Goal: Task Accomplishment & Management: Manage account settings

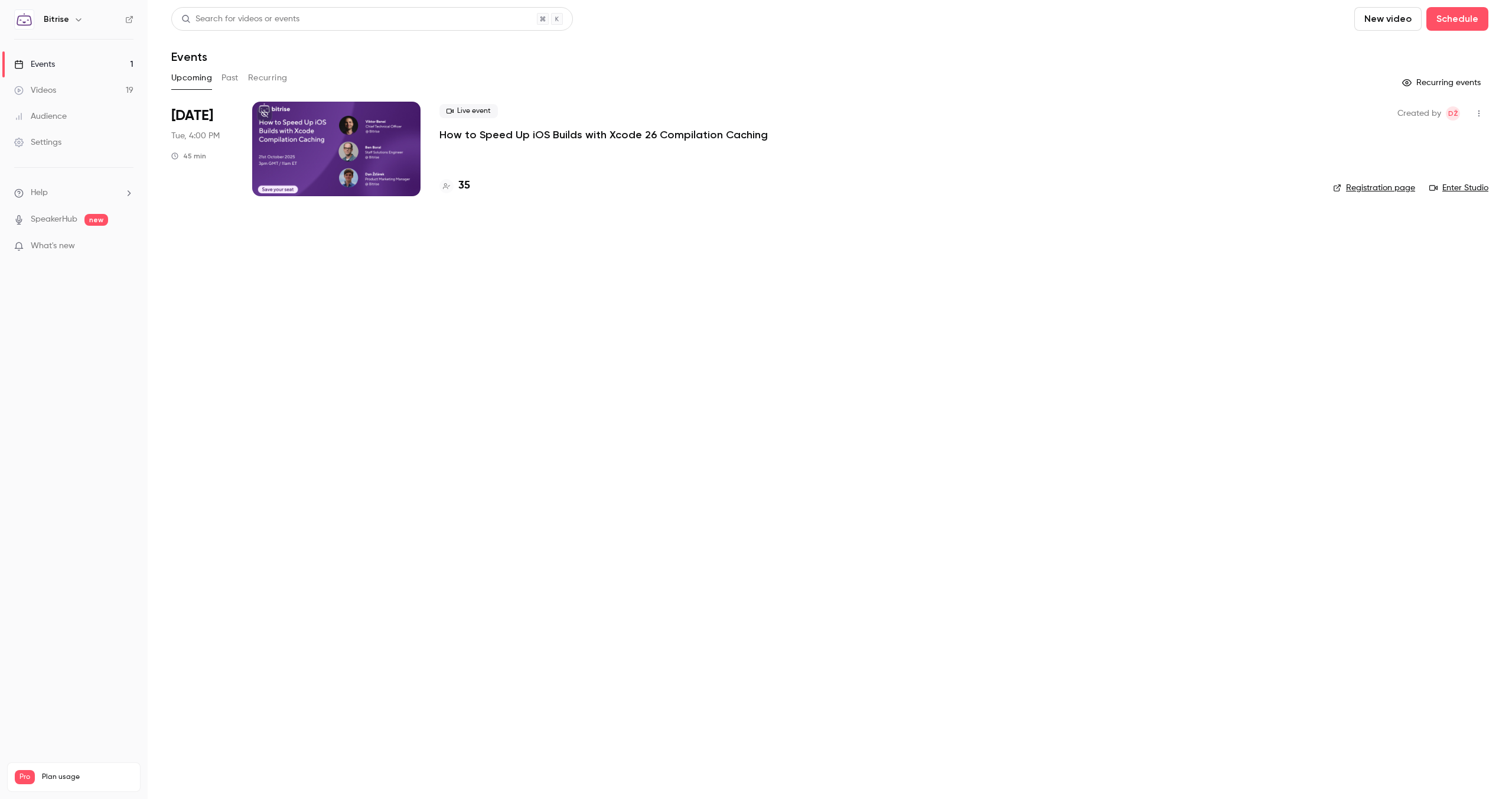
click at [500, 137] on p "How to Speed Up iOS Builds with Xcode 26 Compilation Caching" at bounding box center [603, 135] width 328 height 14
click at [1401, 187] on link "Registration page" at bounding box center [1374, 188] width 82 height 12
click at [614, 423] on main "Search for videos or events New video Schedule Events Upcoming Past Recurring R…" at bounding box center [829, 400] width 1364 height 799
click at [466, 182] on h4 "35" at bounding box center [464, 186] width 12 height 16
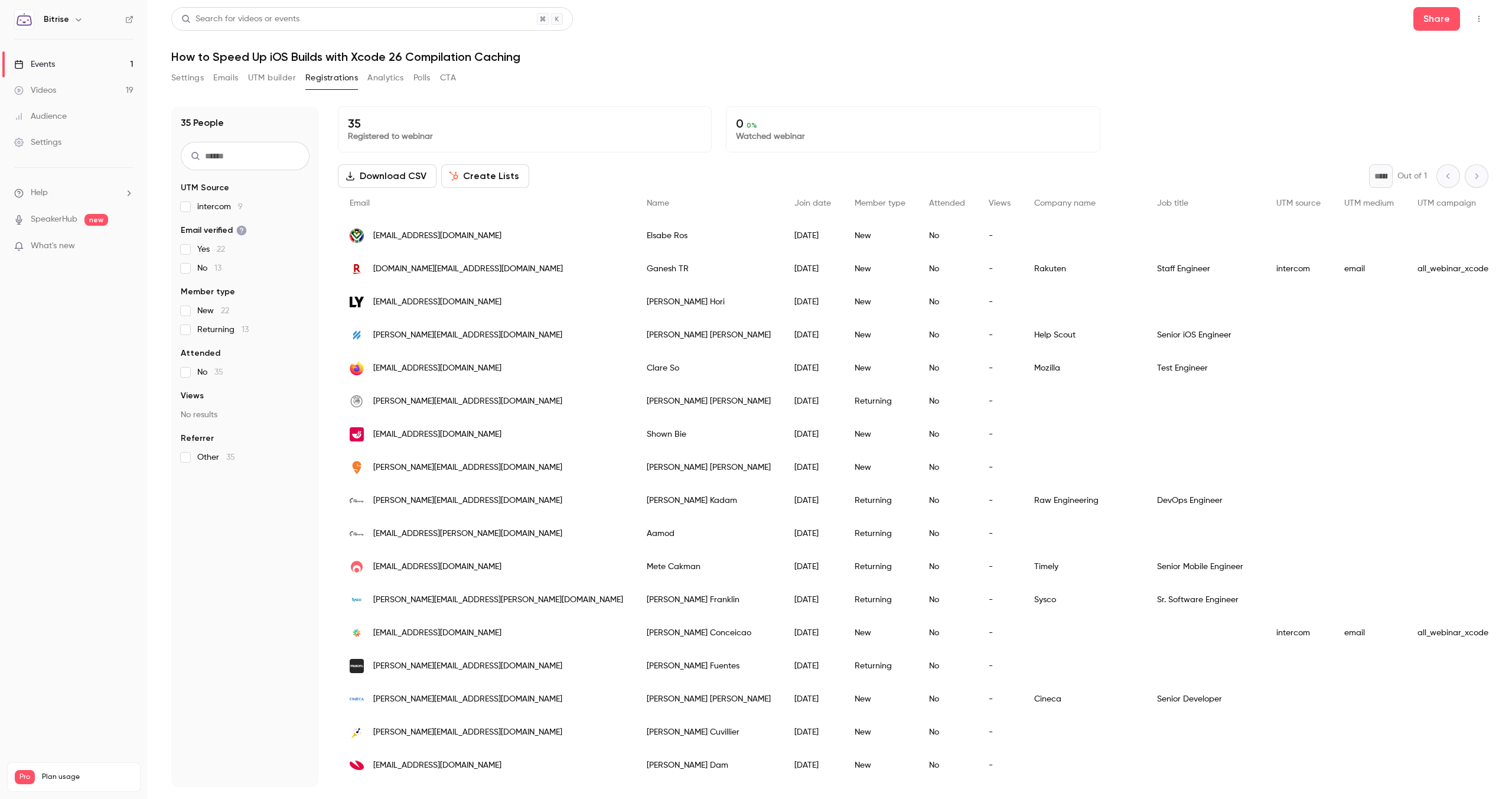
click at [211, 207] on span "intercom 9" at bounding box center [220, 207] width 45 height 12
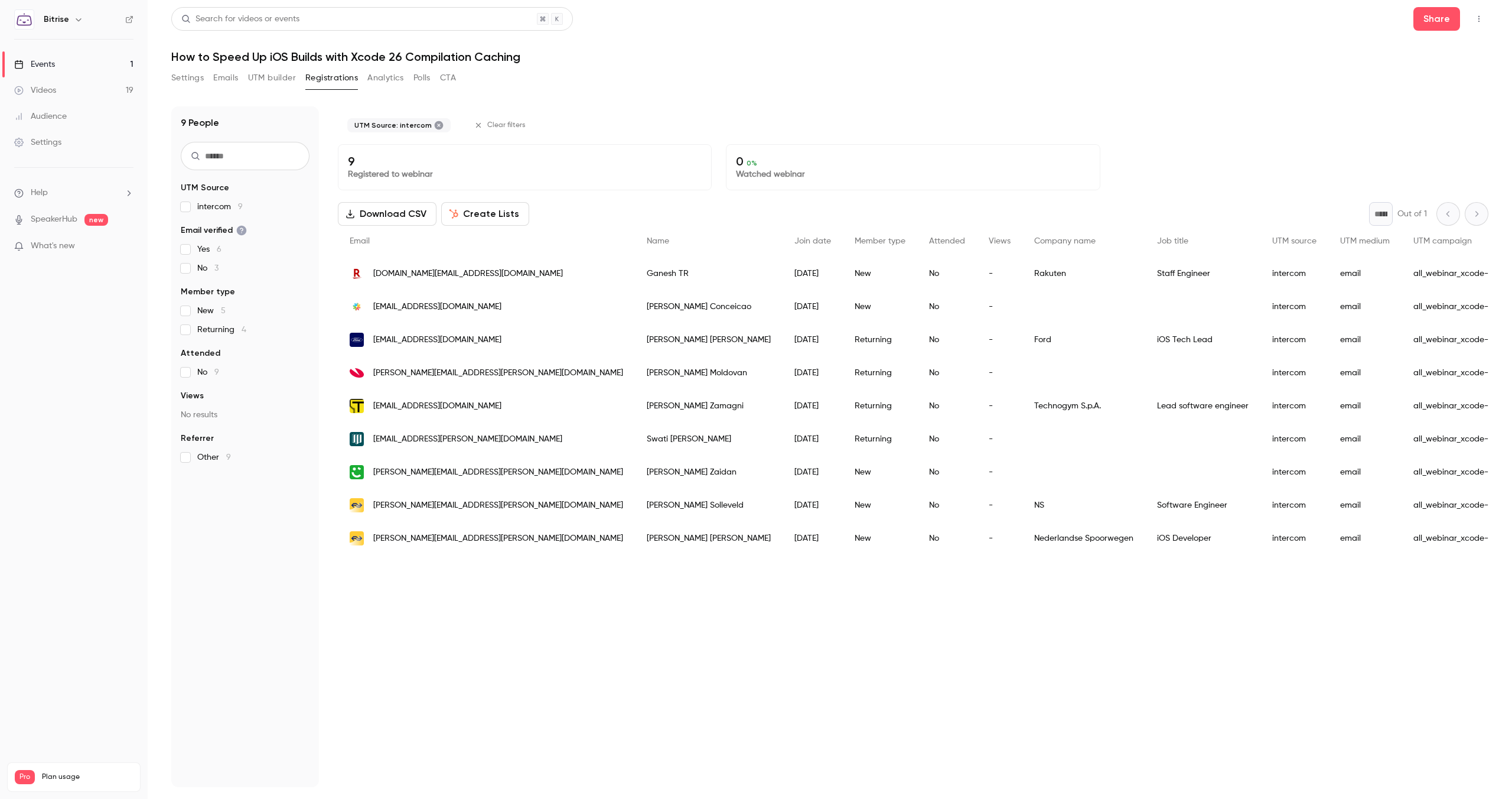
click at [208, 310] on span "New 5" at bounding box center [211, 311] width 28 height 12
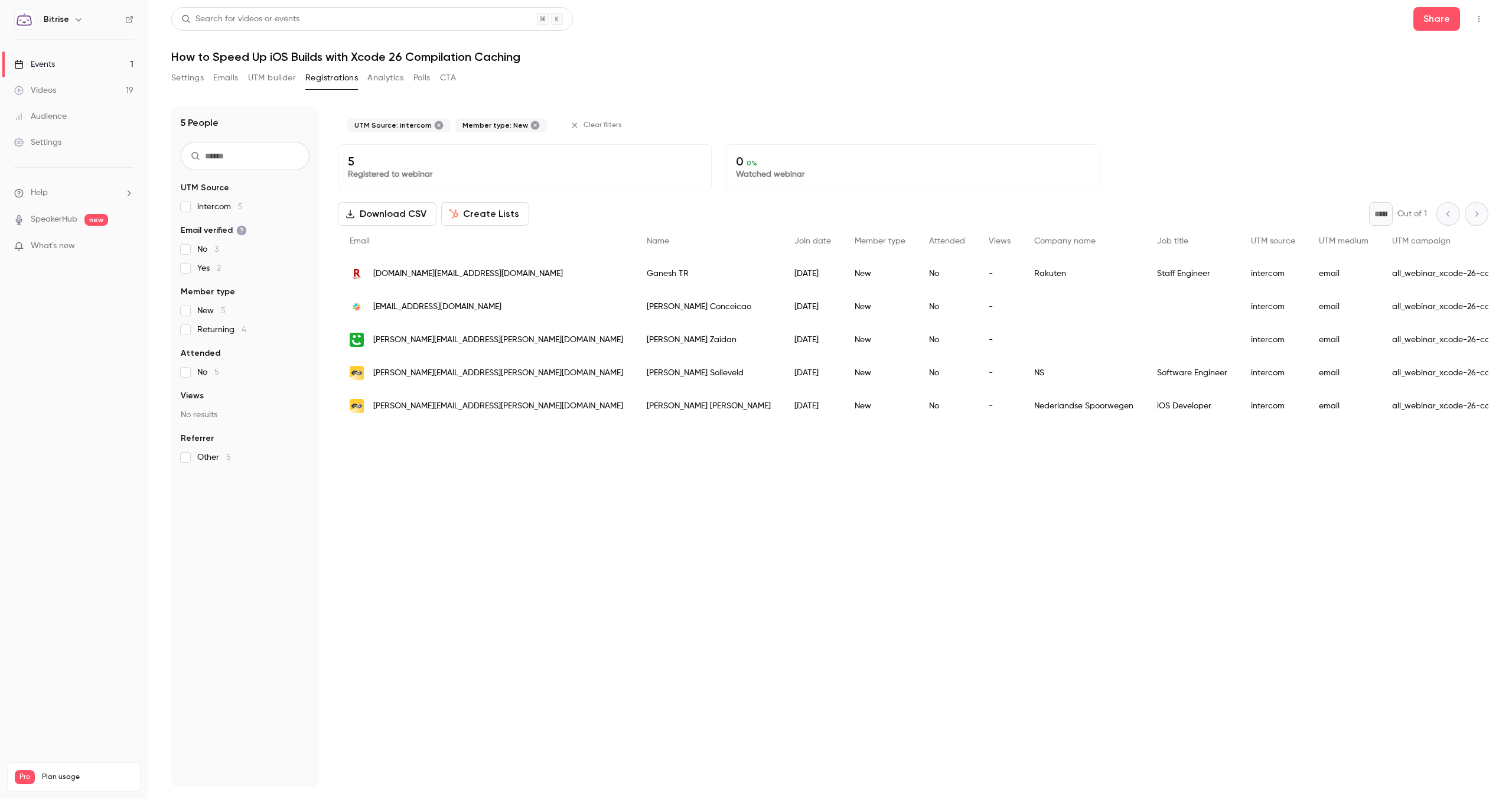
click at [211, 197] on fieldset "UTM Source intercom 5" at bounding box center [245, 197] width 129 height 31
click at [201, 206] on span "intercom 5" at bounding box center [220, 207] width 45 height 12
